Goal: Information Seeking & Learning: Learn about a topic

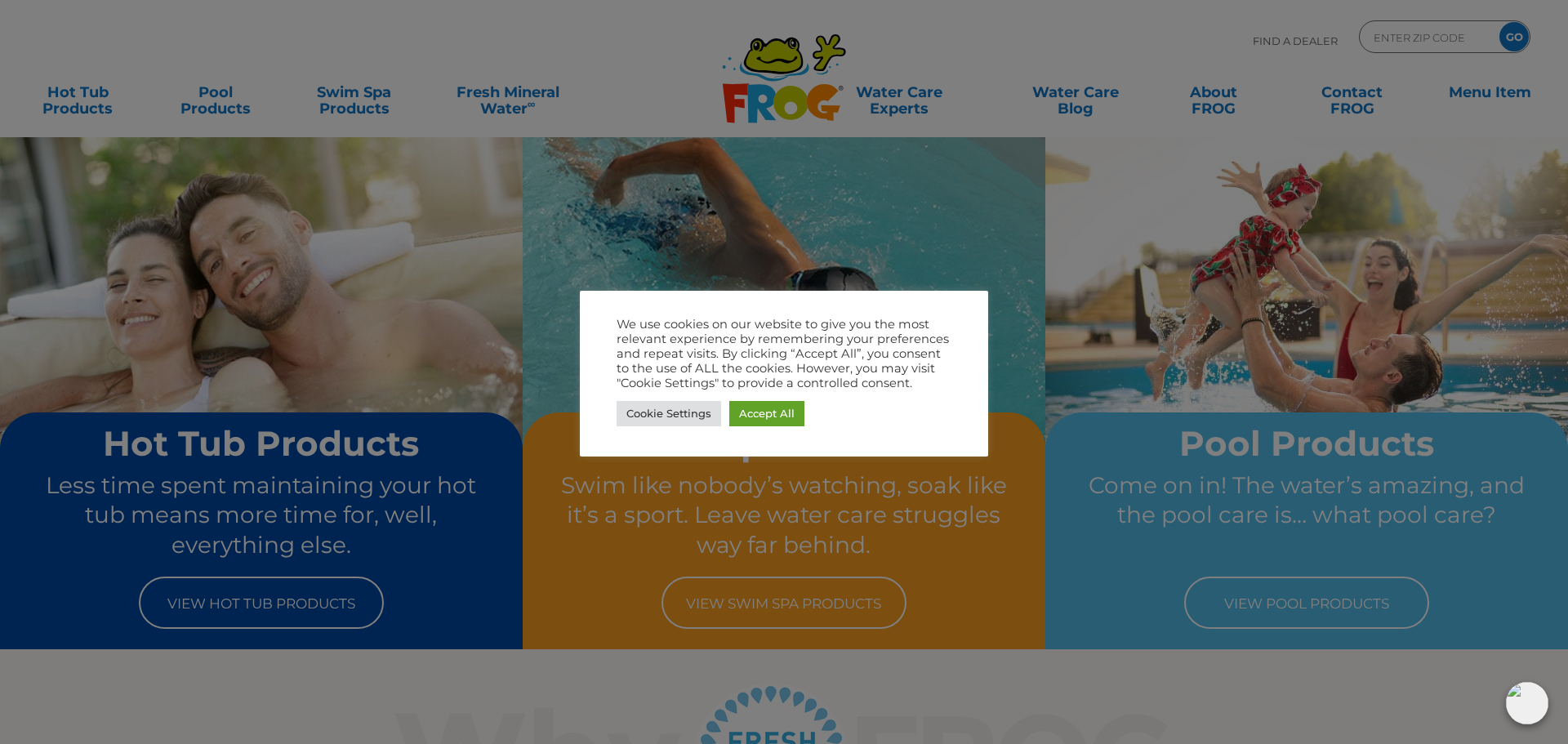
click at [1073, 37] on div at bounding box center [784, 372] width 1568 height 744
click at [683, 411] on link "Cookie Settings" at bounding box center [668, 414] width 105 height 25
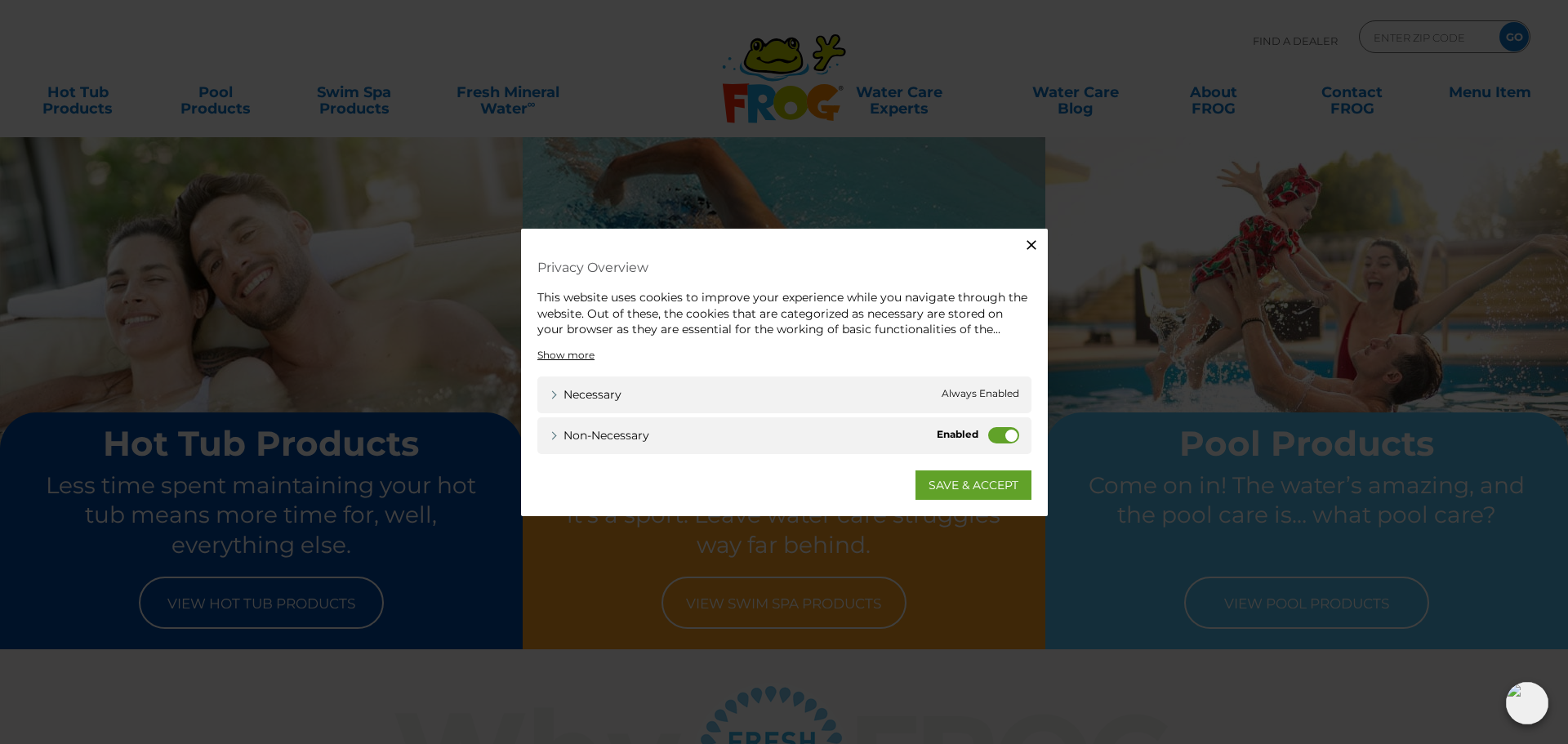
click at [1020, 248] on button "Close" at bounding box center [1031, 244] width 33 height 33
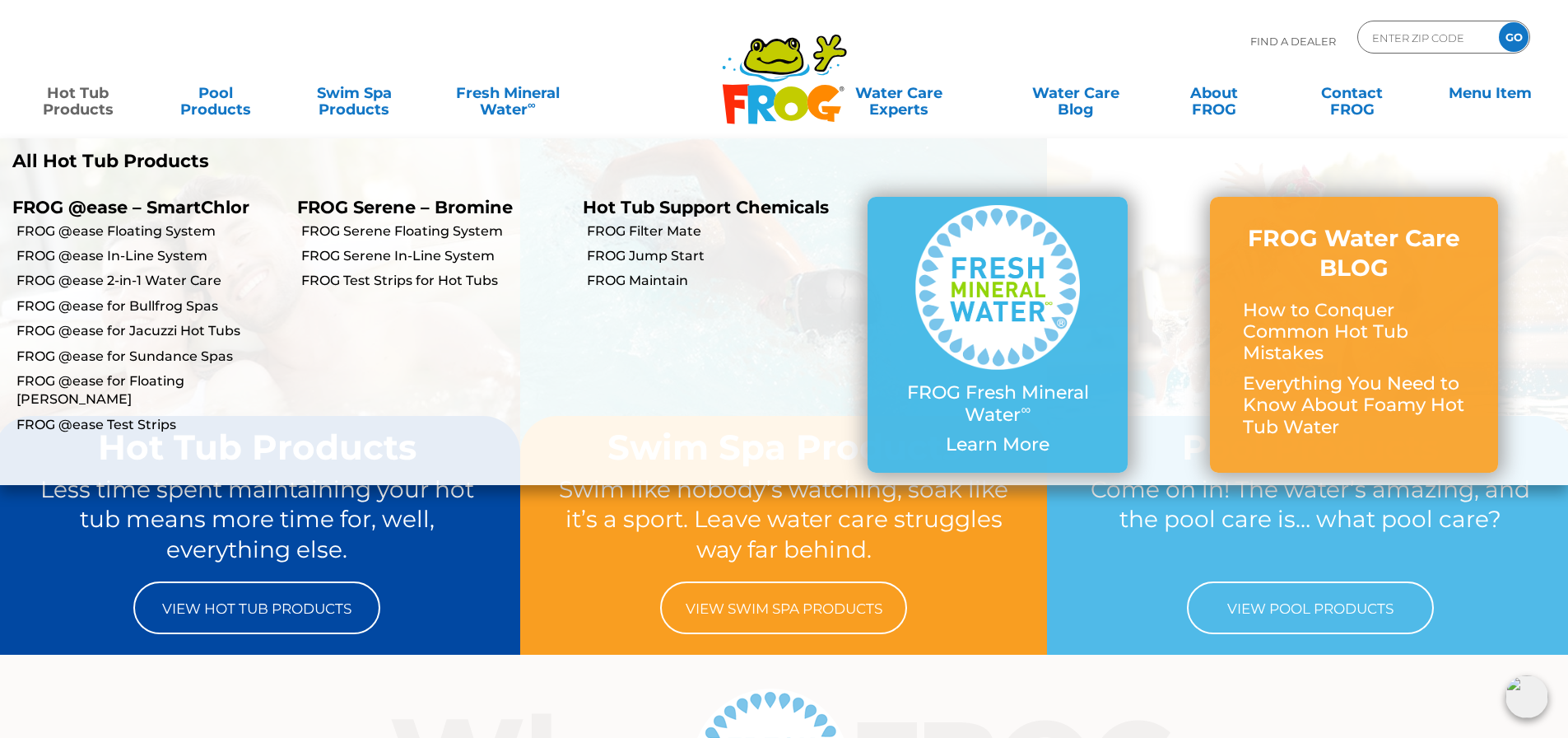
click at [96, 106] on link "Hot Tub Products" at bounding box center [77, 92] width 123 height 33
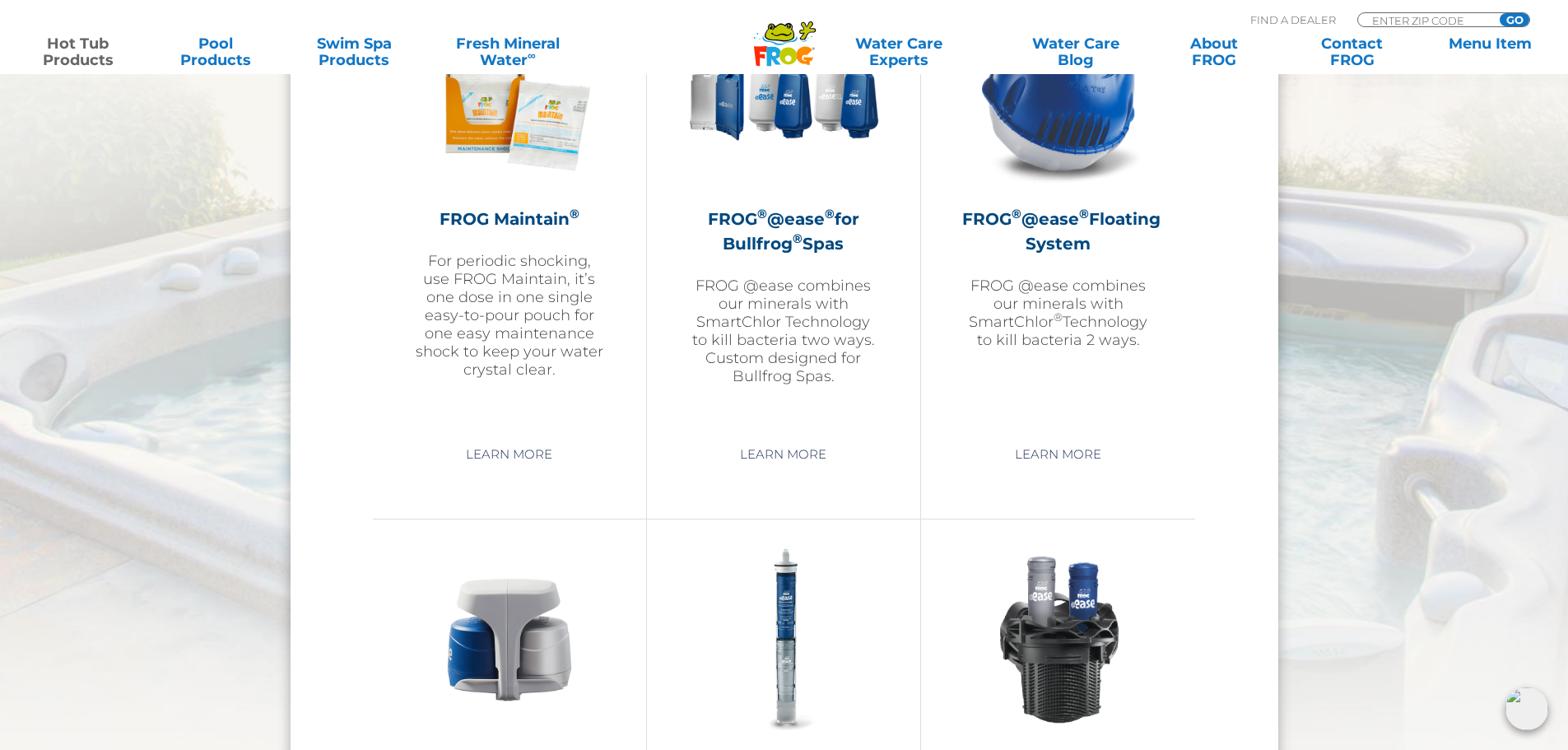
scroll to position [1977, 0]
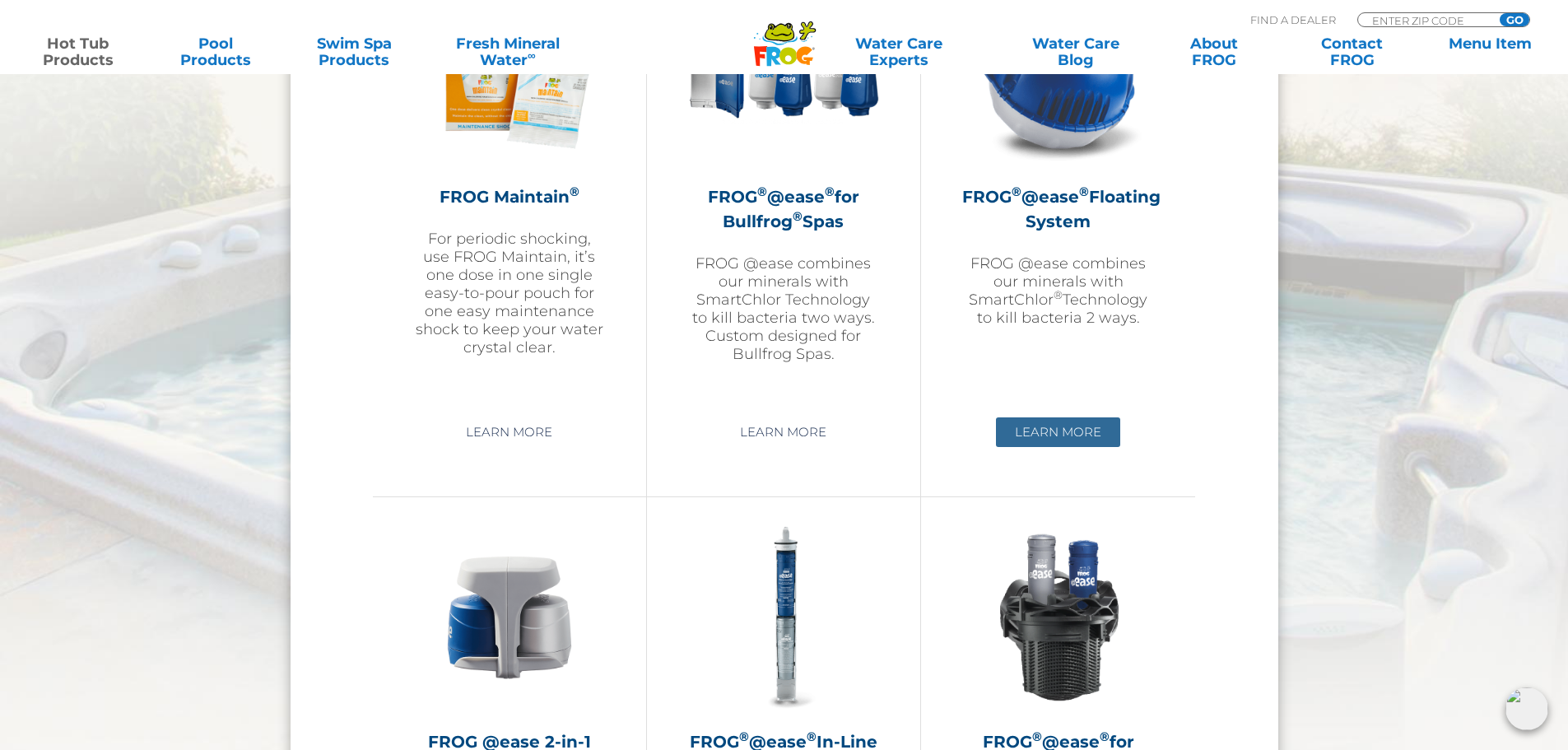
click at [1086, 438] on link "Learn More" at bounding box center [1058, 432] width 124 height 30
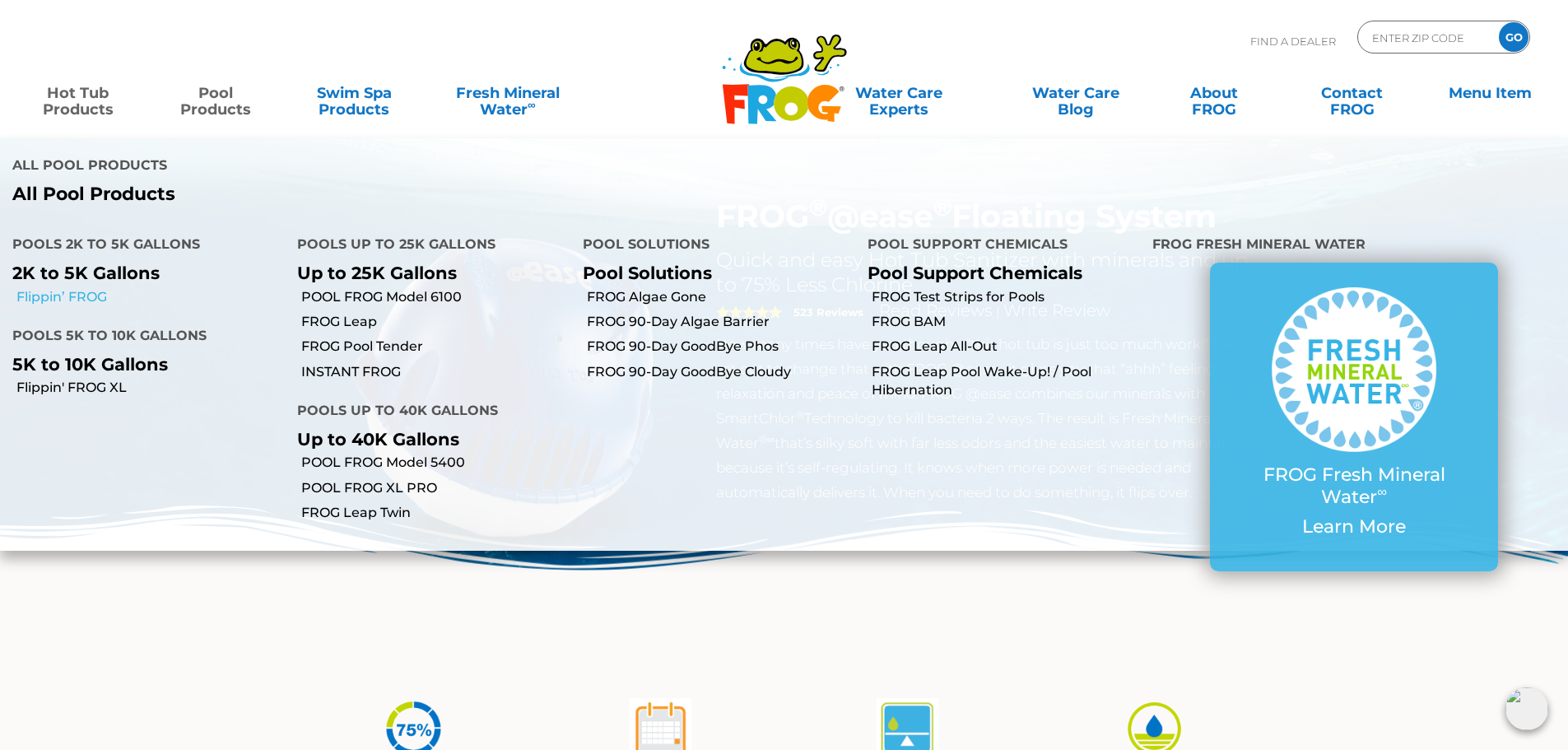
click at [85, 288] on link "Flippin’ FROG" at bounding box center [150, 296] width 268 height 18
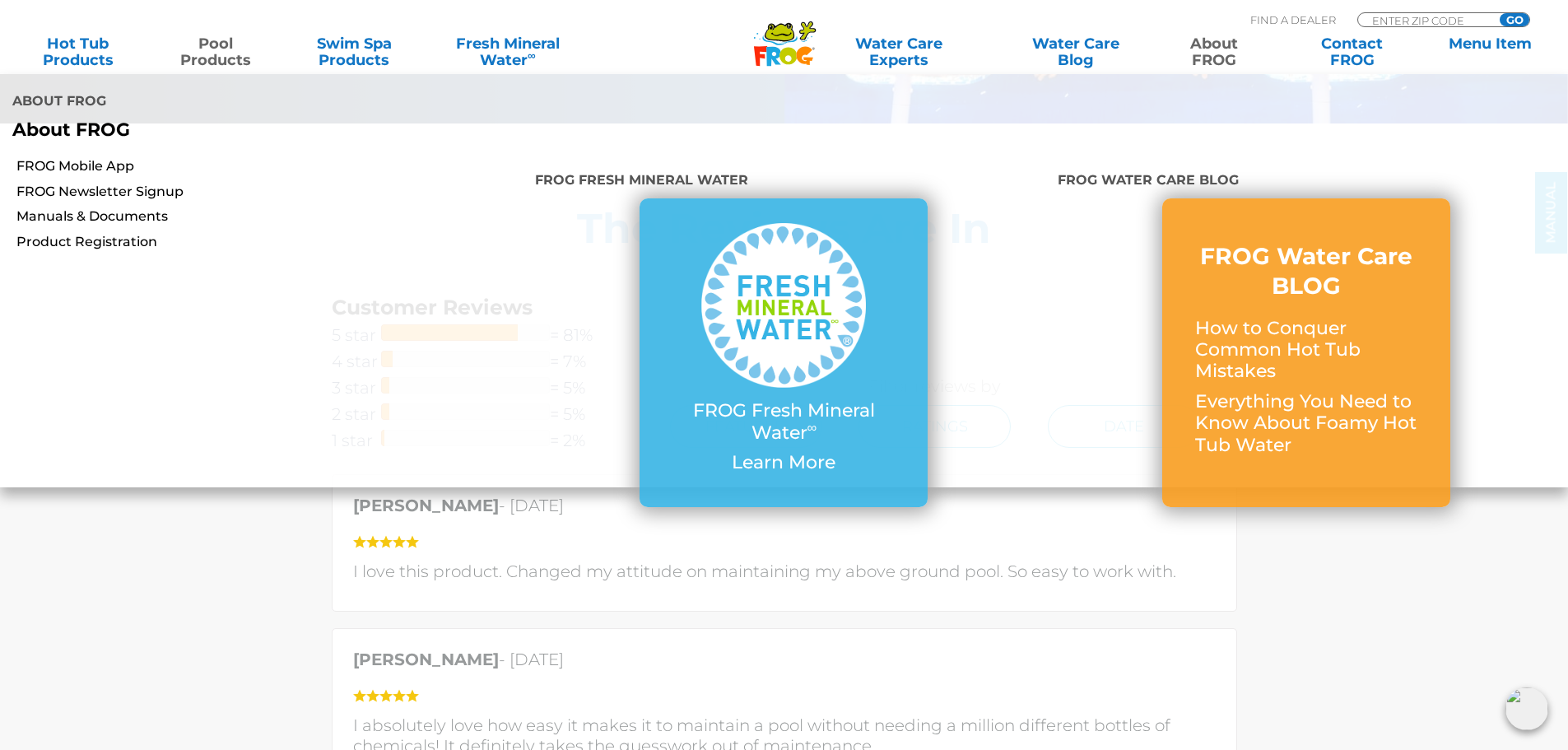
scroll to position [3377, 0]
